Goal: Transaction & Acquisition: Purchase product/service

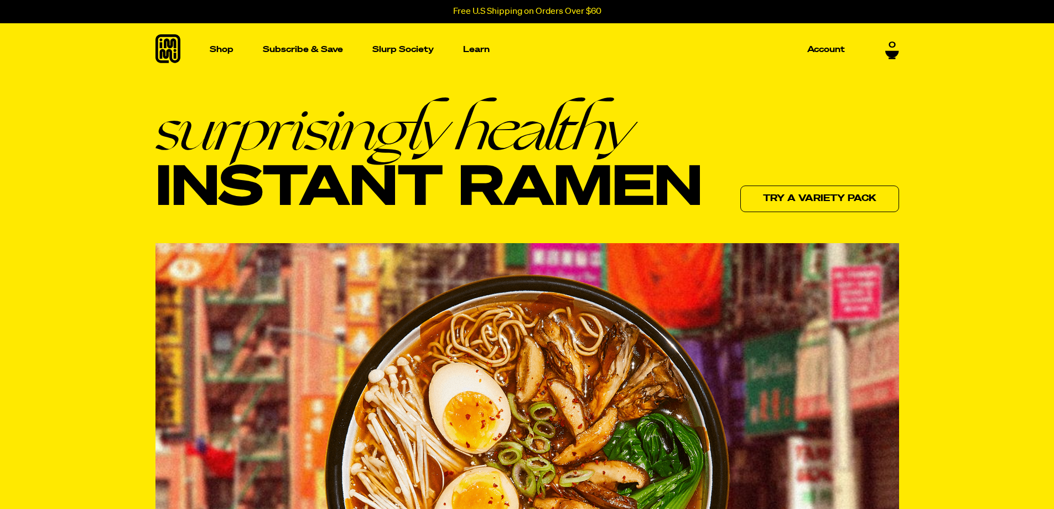
click at [787, 196] on link "Try a variety pack" at bounding box center [820, 198] width 159 height 27
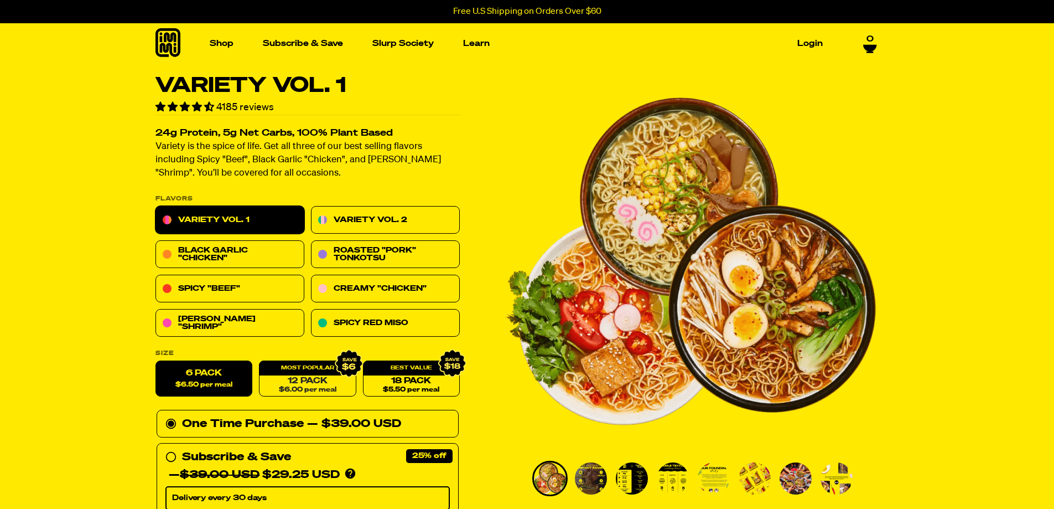
click at [288, 382] on link "12 Pack $6.00 per meal" at bounding box center [307, 379] width 97 height 36
radio input "false"
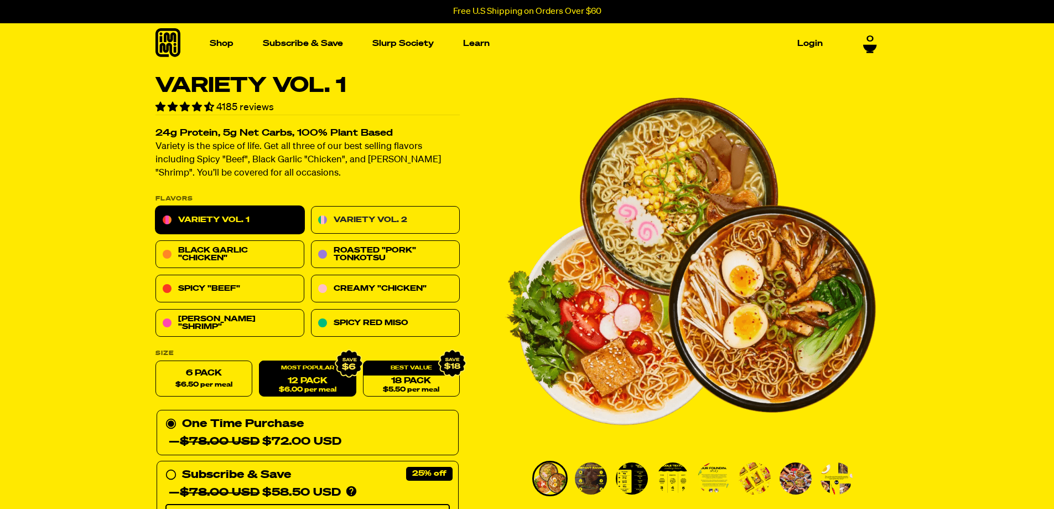
click at [348, 208] on link "Variety Vol. 2" at bounding box center [385, 220] width 149 height 28
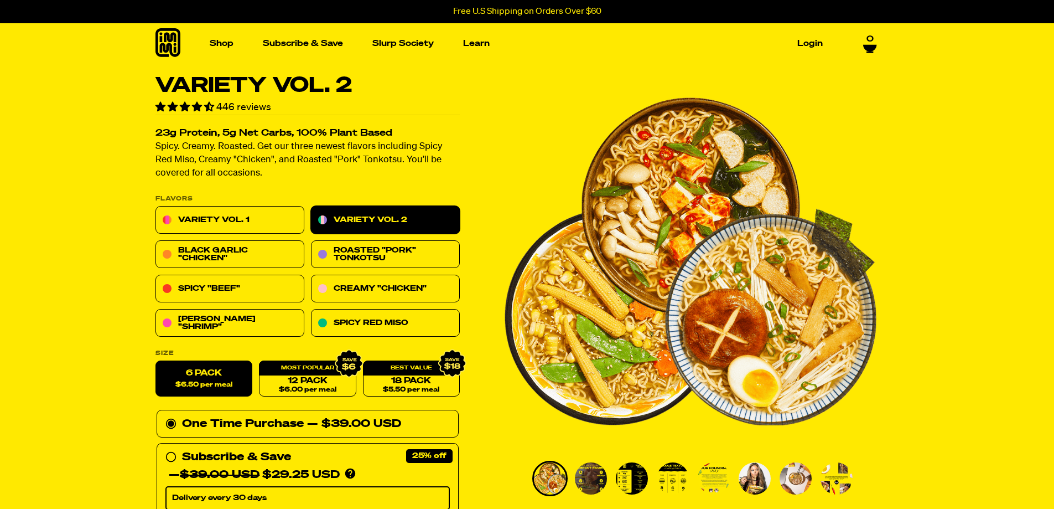
click at [318, 371] on div "12 Pack $6.00 per meal" at bounding box center [307, 379] width 97 height 36
click at [317, 378] on link "12 Pack $6.00 per meal" at bounding box center [307, 379] width 97 height 36
radio input "false"
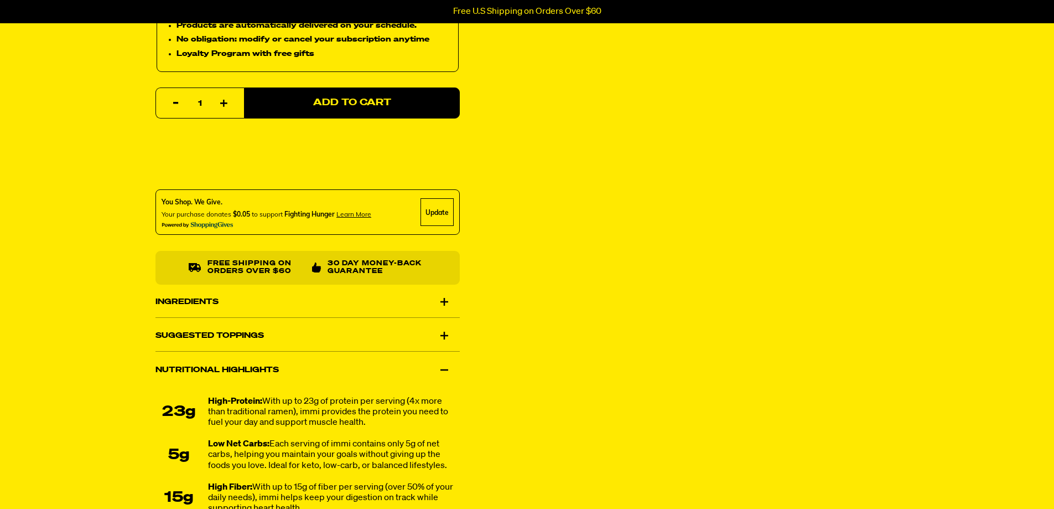
scroll to position [535, 0]
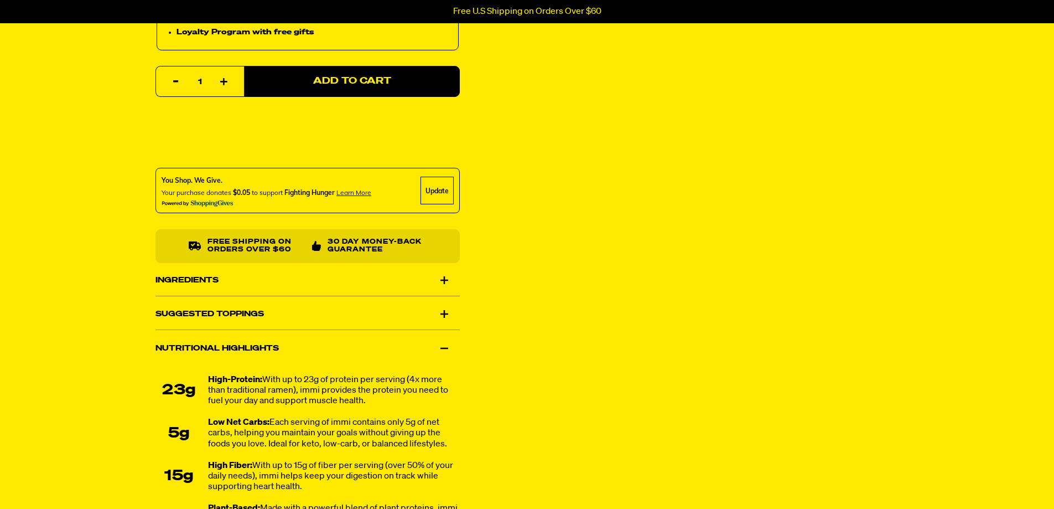
click at [444, 273] on div "Ingredients" at bounding box center [308, 280] width 304 height 31
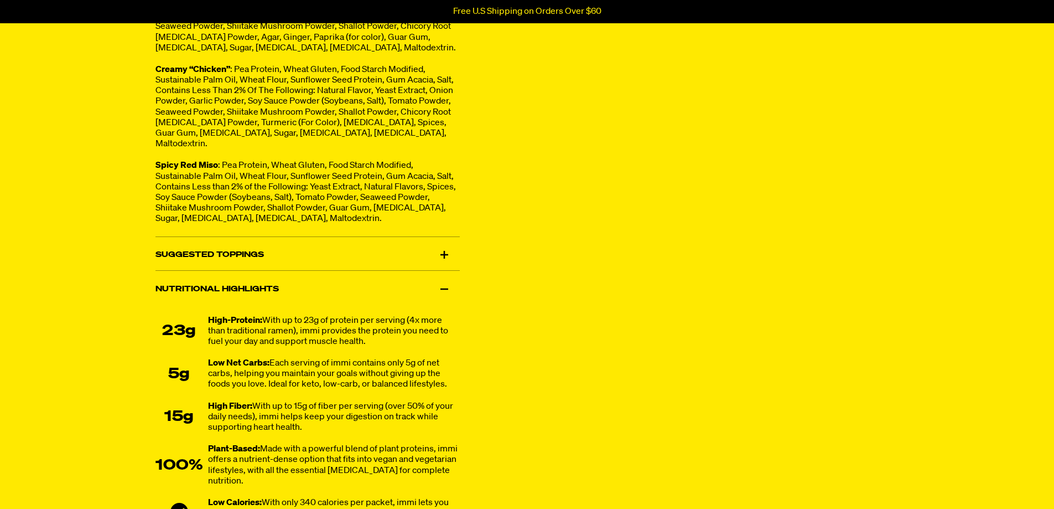
scroll to position [881, 0]
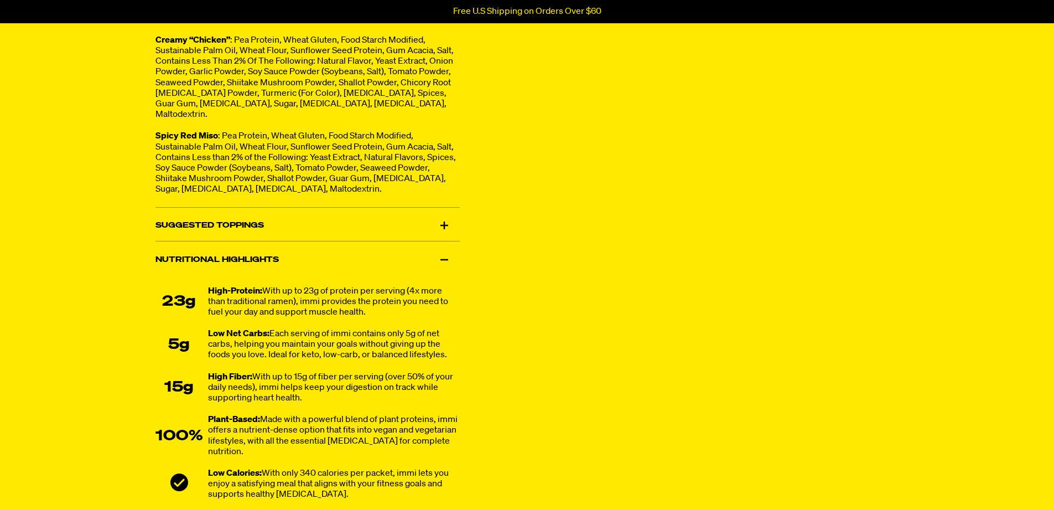
click at [440, 232] on div "Suggested Toppings" at bounding box center [308, 225] width 304 height 31
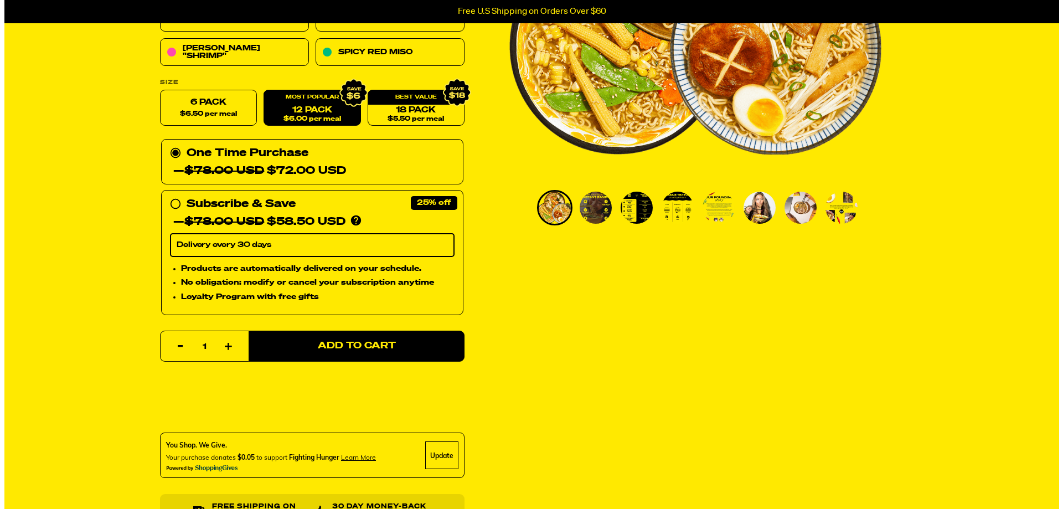
scroll to position [286, 0]
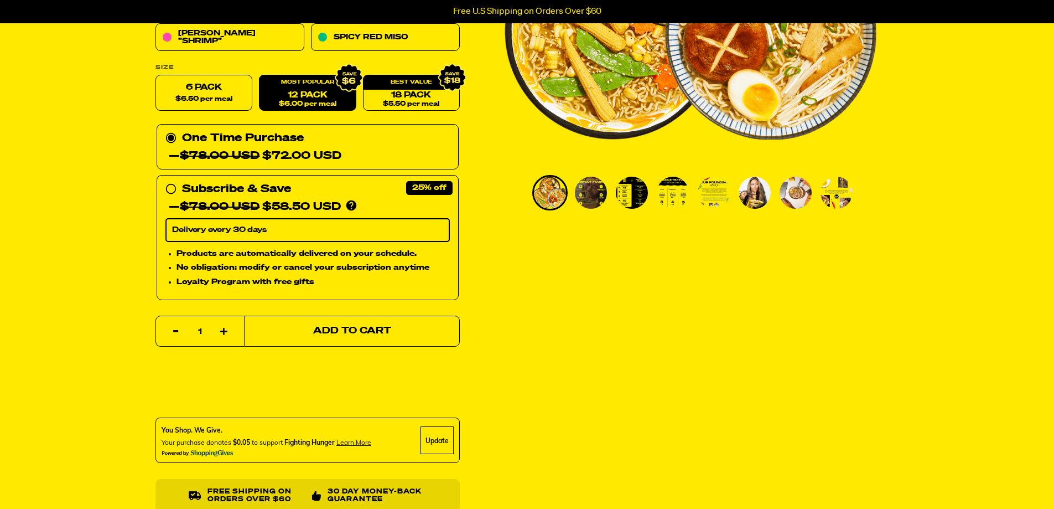
click at [345, 330] on span "Add to Cart" at bounding box center [352, 331] width 78 height 9
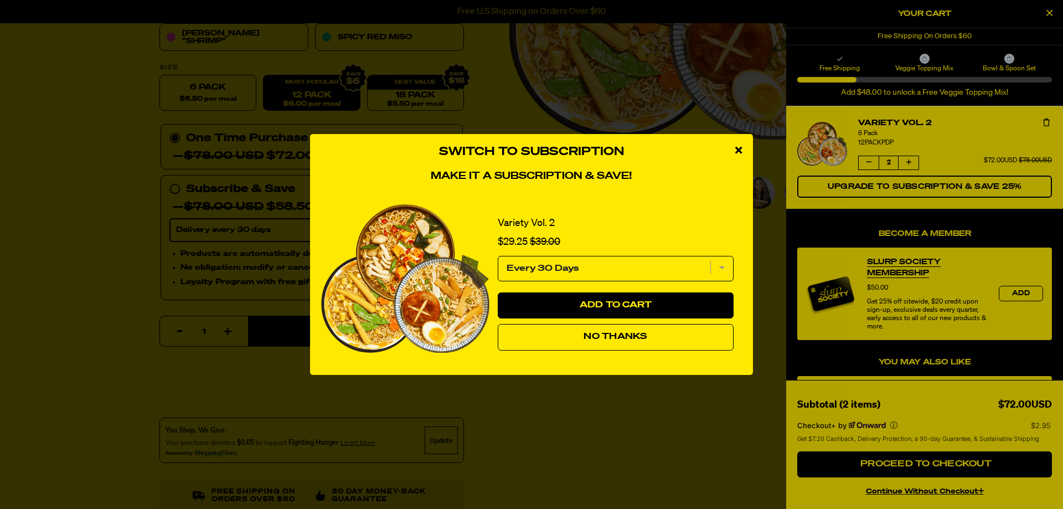
click at [575, 334] on button "No Thanks" at bounding box center [616, 337] width 236 height 27
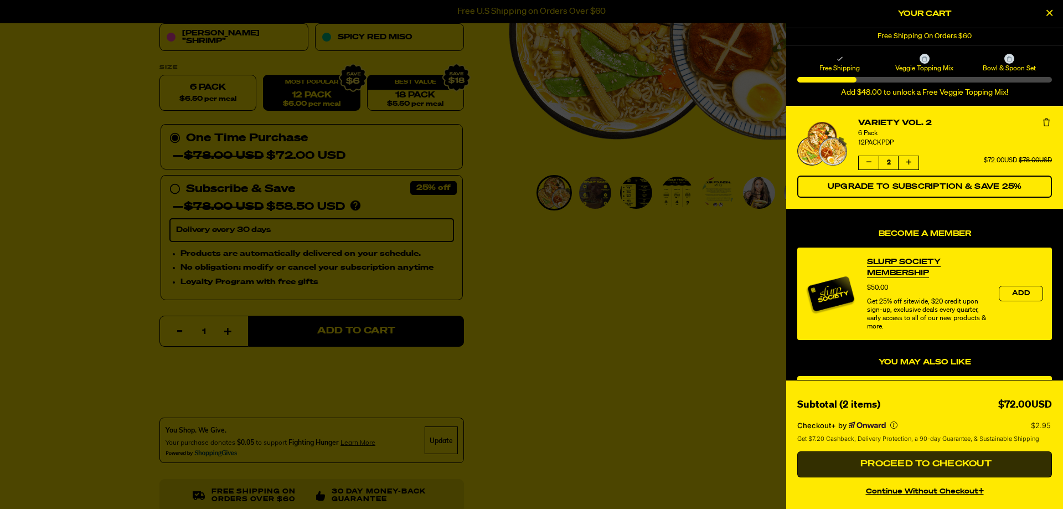
click at [933, 455] on button "Proceed to Checkout" at bounding box center [924, 464] width 255 height 27
